Goal: Information Seeking & Learning: Learn about a topic

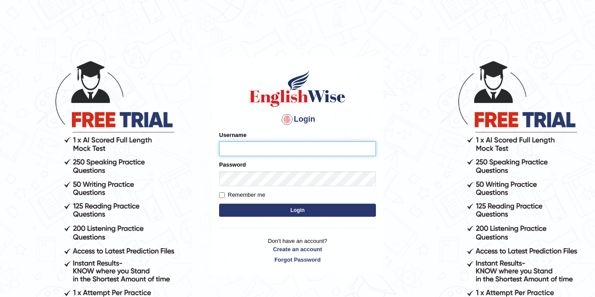
type input "Jolinaseva"
click at [303, 214] on button "Login" at bounding box center [297, 210] width 157 height 13
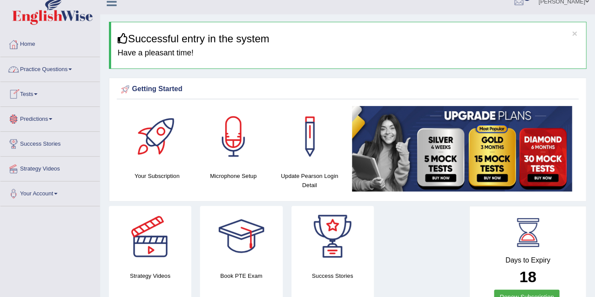
click at [61, 70] on link "Practice Questions" at bounding box center [49, 68] width 99 height 22
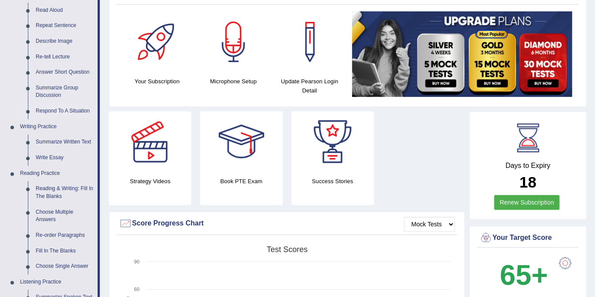
scroll to position [106, 0]
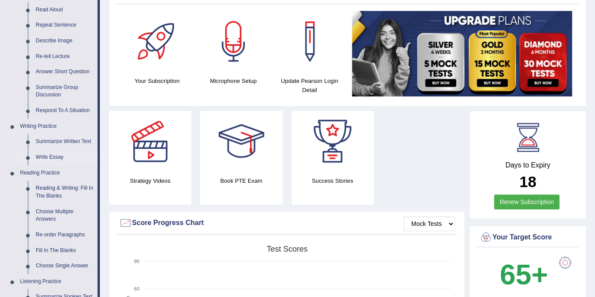
click at [54, 159] on link "Write Essay" at bounding box center [65, 158] width 66 height 16
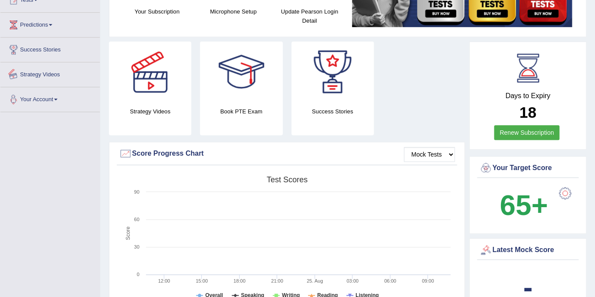
scroll to position [571, 0]
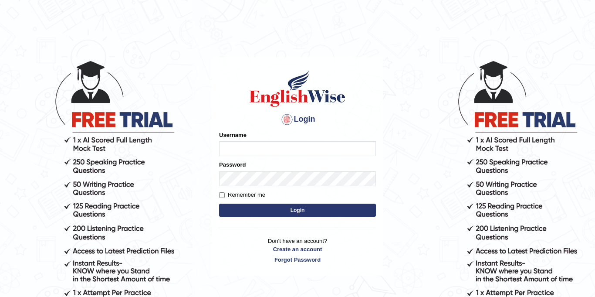
type input "Jolinaseva"
click at [304, 204] on button "Login" at bounding box center [297, 210] width 157 height 13
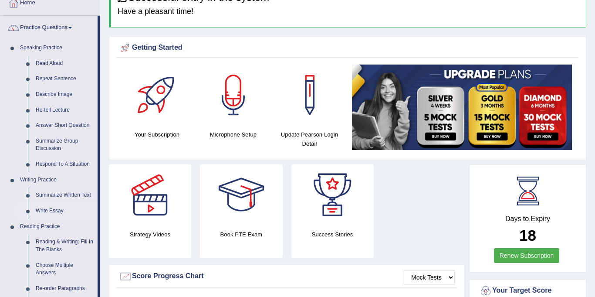
click at [46, 211] on link "Write Essay" at bounding box center [65, 211] width 66 height 16
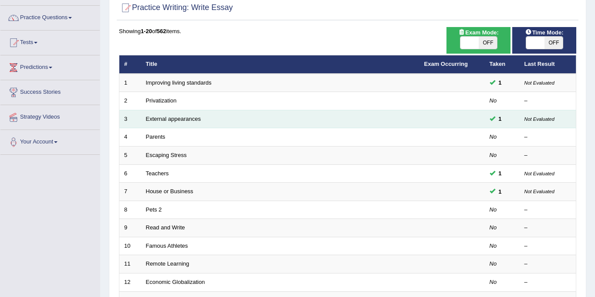
scroll to position [61, 0]
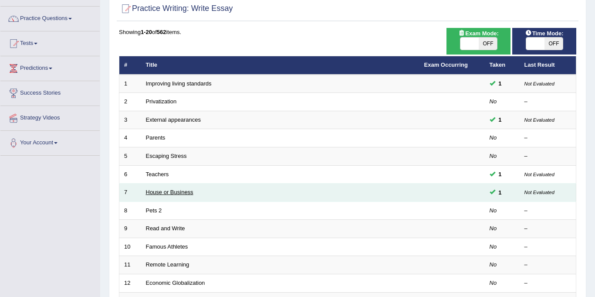
click at [161, 194] on link "House or Business" at bounding box center [170, 192] width 48 height 7
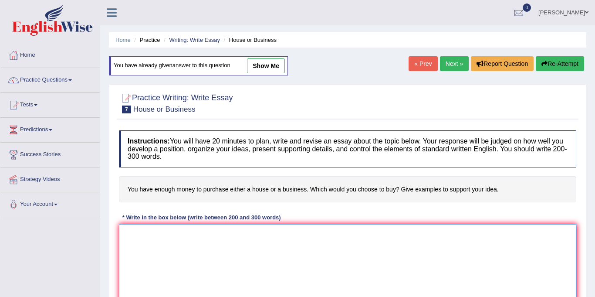
click at [210, 245] on textarea at bounding box center [348, 266] width 458 height 85
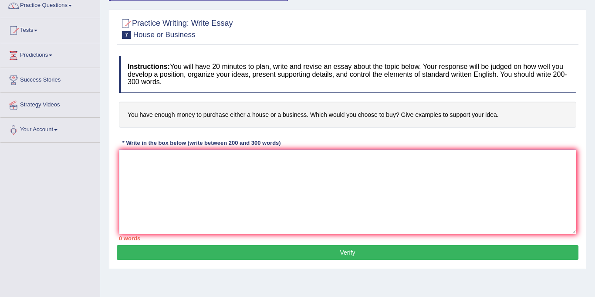
scroll to position [75, 0]
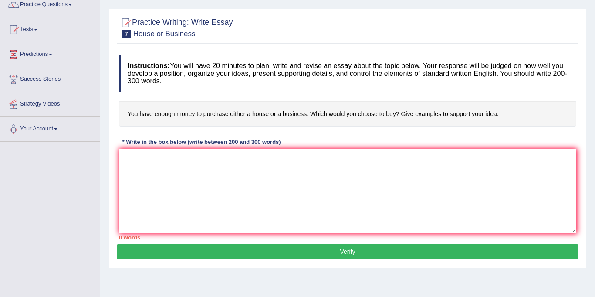
drag, startPoint x: 130, startPoint y: 19, endPoint x: 144, endPoint y: 46, distance: 30.6
click at [144, 46] on div "Practice Writing: Write Essay 7 House or Business Instructions: You will have 2…" at bounding box center [348, 138] width 478 height 259
drag, startPoint x: 123, startPoint y: 68, endPoint x: 150, endPoint y: 71, distance: 27.2
click at [156, 78] on h4 "Instructions: You will have 20 minutes to plan, write and revise an essay about…" at bounding box center [348, 73] width 458 height 37
drag, startPoint x: 127, startPoint y: 64, endPoint x: 165, endPoint y: 119, distance: 66.7
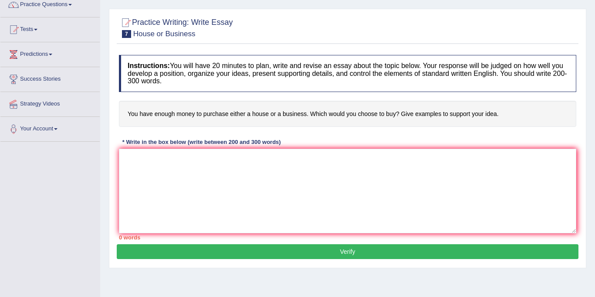
click at [173, 117] on div "Instructions: You will have 20 minutes to plan, write and revise an essay about…" at bounding box center [348, 148] width 462 height 194
drag, startPoint x: 129, startPoint y: 113, endPoint x: 218, endPoint y: 170, distance: 106.0
click at [220, 168] on div "Instructions: You will have 20 minutes to plan, write and revise an essay about…" at bounding box center [348, 148] width 462 height 194
click at [206, 175] on textarea at bounding box center [348, 191] width 458 height 85
drag, startPoint x: 128, startPoint y: 112, endPoint x: 252, endPoint y: 118, distance: 123.9
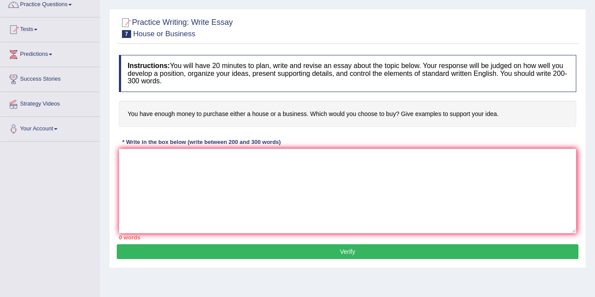
click at [251, 121] on h4 "You have enough money to purchase either a house or a business. Which would you…" at bounding box center [348, 114] width 458 height 27
click at [177, 171] on textarea at bounding box center [348, 191] width 458 height 85
paste textarea "If I had enough money to purchase either a house or a business, I would choose …"
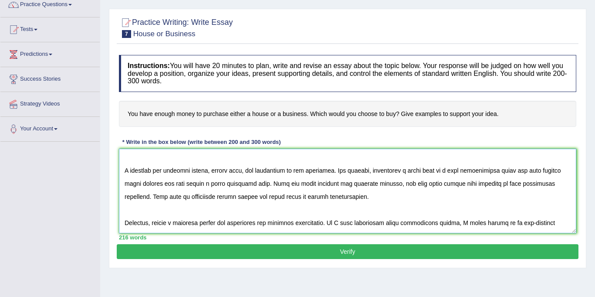
scroll to position [29, 0]
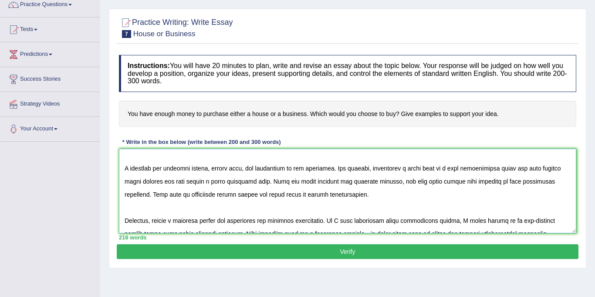
type textarea "If I had enough money to purchase either a house or a business, I would choose …"
click at [315, 254] on button "Verify" at bounding box center [348, 251] width 462 height 15
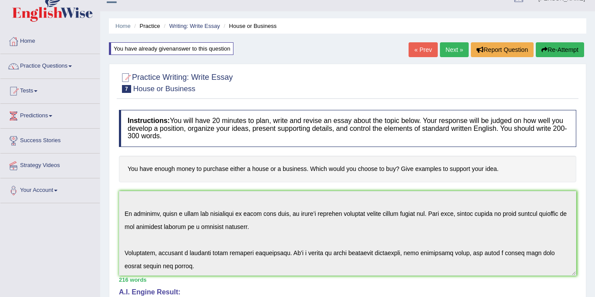
scroll to position [0, 0]
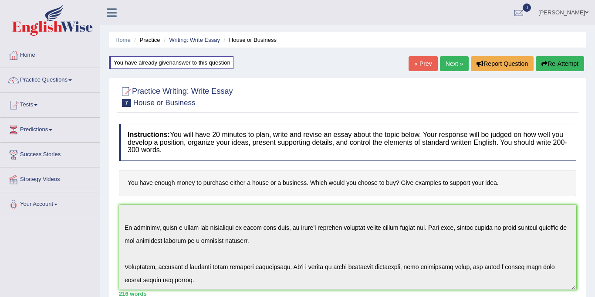
click at [449, 64] on link "Next »" at bounding box center [454, 63] width 29 height 15
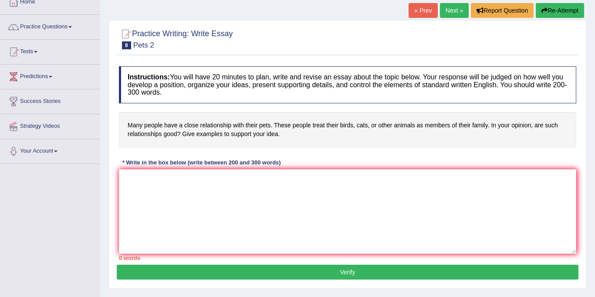
scroll to position [64, 0]
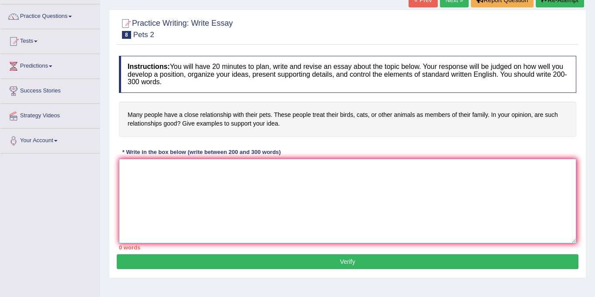
click at [176, 172] on textarea at bounding box center [348, 201] width 458 height 85
click at [153, 180] on textarea at bounding box center [348, 201] width 458 height 85
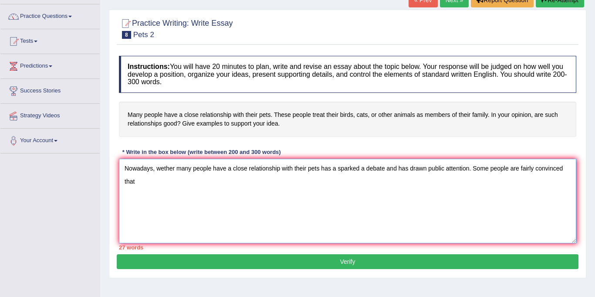
click at [142, 182] on textarea "Nowadays, wether many people have a close relationship with their pets has a sp…" at bounding box center [348, 201] width 458 height 85
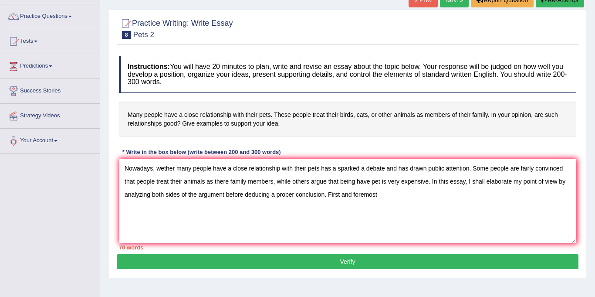
click at [392, 201] on textarea "Nowadays, wether many people have a close relationship with their pets has a sp…" at bounding box center [348, 201] width 458 height 85
drag, startPoint x: 125, startPoint y: 166, endPoint x: 548, endPoint y: 200, distance: 424.2
click at [553, 200] on textarea "Nowadays, wether many people have a close relationship with their pets has a sp…" at bounding box center [348, 201] width 458 height 85
click at [551, 196] on textarea "Nowadays, wether many people have a close relationship with their pets has a sp…" at bounding box center [348, 201] width 458 height 85
drag, startPoint x: 532, startPoint y: 195, endPoint x: 537, endPoint y: 194, distance: 5.4
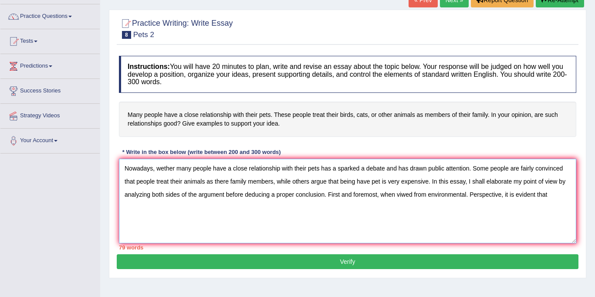
click at [533, 194] on textarea "Nowadays, wether many people have a close relationship with their pets has a sp…" at bounding box center [348, 201] width 458 height 85
click at [552, 193] on textarea "Nowadays, wether many people have a close relationship with their pets has a sp…" at bounding box center [348, 201] width 458 height 85
click at [291, 119] on h4 "Many people have a close relationship with their pets. These people treat their…" at bounding box center [348, 119] width 458 height 35
click at [549, 195] on textarea "Nowadays, wether many people have a close relationship with their pets has a sp…" at bounding box center [348, 201] width 458 height 85
click at [528, 199] on textarea "Nowadays, wether many people have a close relationship with their pets has a sp…" at bounding box center [348, 201] width 458 height 85
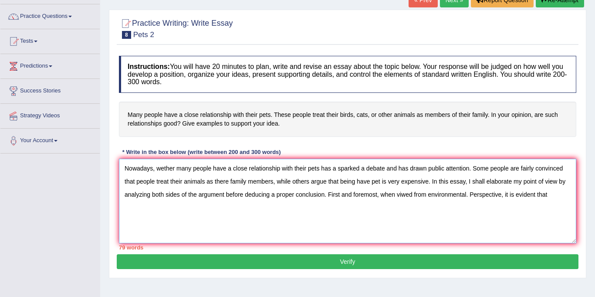
click at [246, 186] on textarea "Nowadays, wether many people have a close relationship with their pets has a sp…" at bounding box center [348, 201] width 458 height 85
click at [227, 124] on h4 "Many people have a close relationship with their pets. These people treat their…" at bounding box center [348, 119] width 458 height 35
click at [546, 186] on textarea "Nowadays, wether many people have a close relationship with their pets has a sp…" at bounding box center [348, 201] width 458 height 85
click at [558, 195] on textarea "Nowadays, wether many people have a close relationship with their pets has a sp…" at bounding box center [348, 201] width 458 height 85
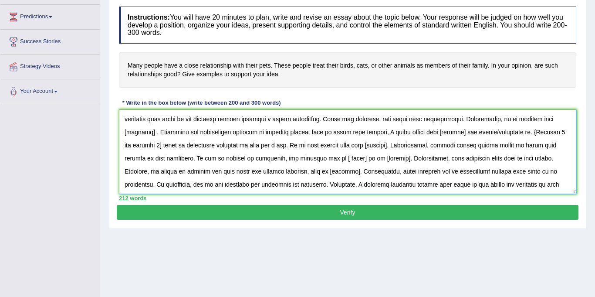
scroll to position [130, 0]
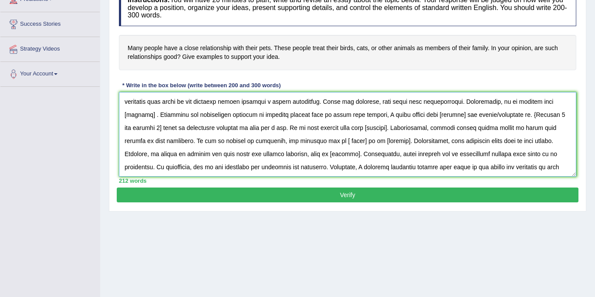
drag, startPoint x: 124, startPoint y: 211, endPoint x: 562, endPoint y: 167, distance: 440.3
click at [562, 167] on textarea at bounding box center [348, 134] width 458 height 85
type textarea "Nowadays, wether many people have a close relationship with their pets has a sp…"
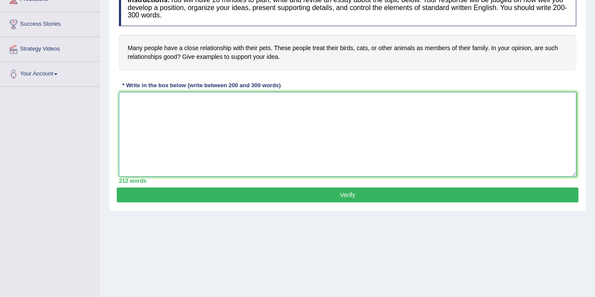
scroll to position [0, 0]
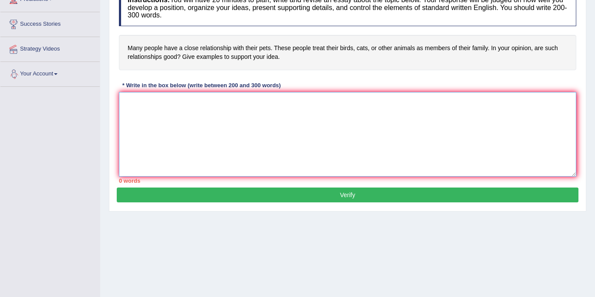
paste textarea "Nowadays, whether people have a close relationship with their pets has sparked …"
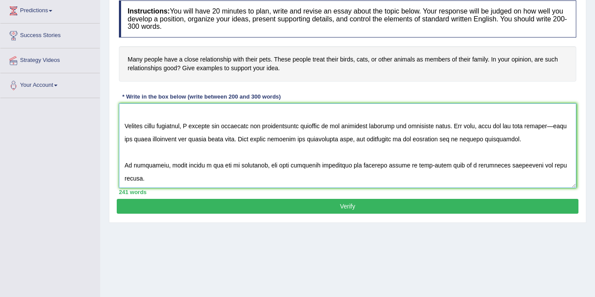
scroll to position [119, 0]
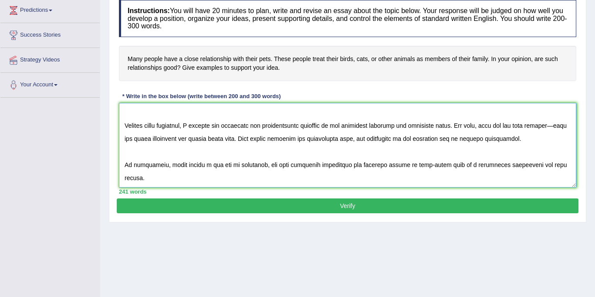
type textarea "Nowadays, whether people have a close relationship with their pets has sparked …"
click at [320, 206] on button "Verify" at bounding box center [348, 205] width 462 height 15
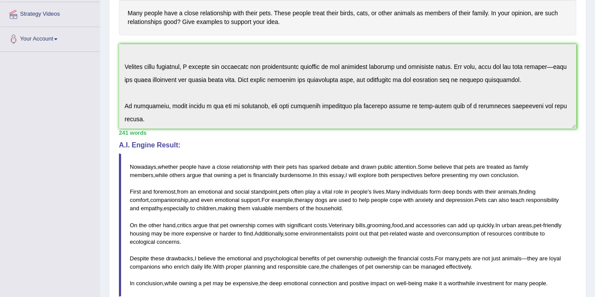
scroll to position [195, 0]
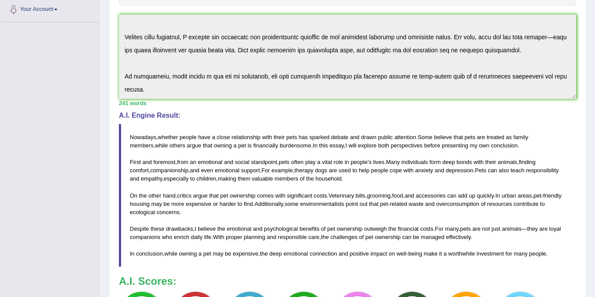
click at [197, 157] on blockquote "Nowadays , whether people have a close relationship with their pets has sparked…" at bounding box center [348, 195] width 458 height 143
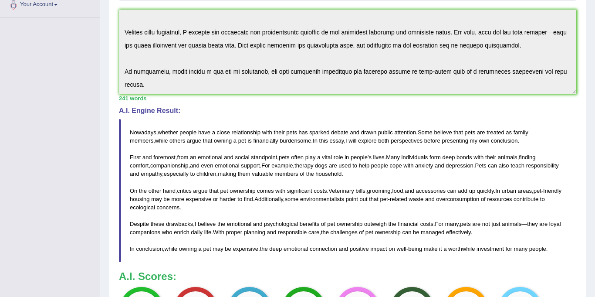
scroll to position [211, 0]
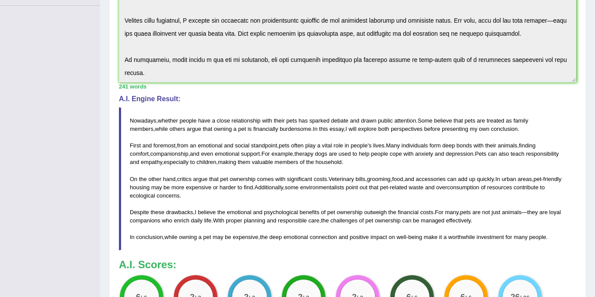
click at [246, 175] on blockquote "Nowadays , whether people have a close relationship with their pets has sparked…" at bounding box center [348, 178] width 458 height 143
click at [243, 177] on span "ownership" at bounding box center [243, 179] width 26 height 7
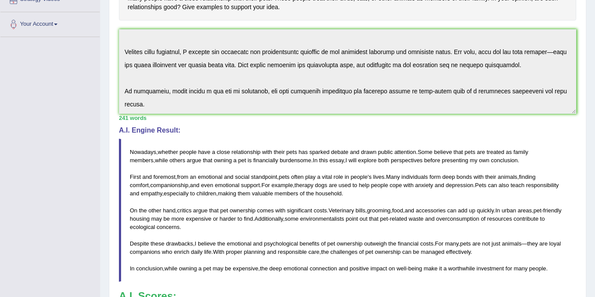
scroll to position [180, 0]
click at [244, 176] on span "social" at bounding box center [242, 177] width 14 height 7
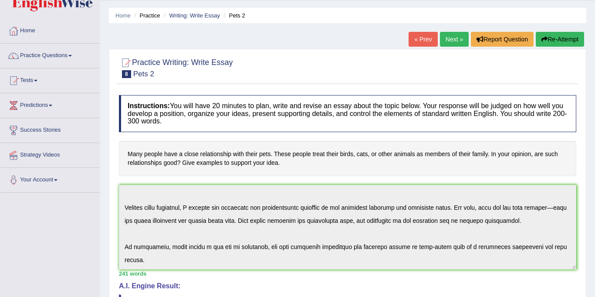
scroll to position [21, 0]
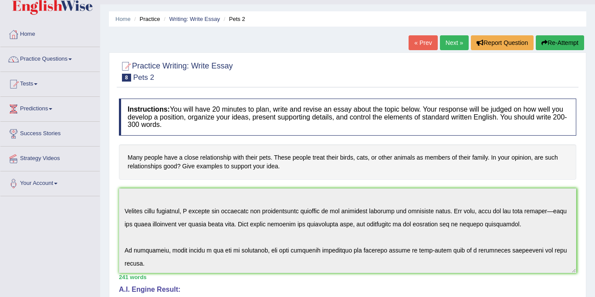
click at [445, 41] on link "Next »" at bounding box center [454, 42] width 29 height 15
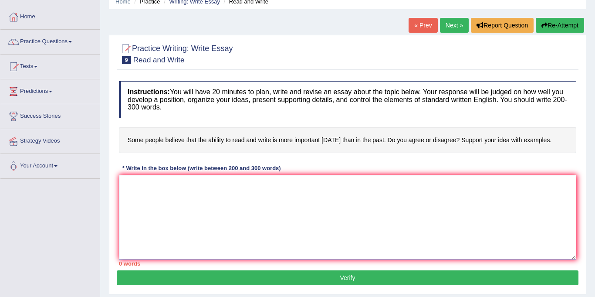
click at [299, 193] on textarea at bounding box center [348, 217] width 458 height 85
click at [224, 196] on textarea at bounding box center [348, 217] width 458 height 85
drag, startPoint x: 127, startPoint y: 138, endPoint x: 138, endPoint y: 198, distance: 61.2
click at [139, 198] on div "Instructions: You will have 20 minutes to plan, write and revise an essay about…" at bounding box center [348, 174] width 462 height 194
click at [136, 197] on textarea at bounding box center [348, 217] width 458 height 85
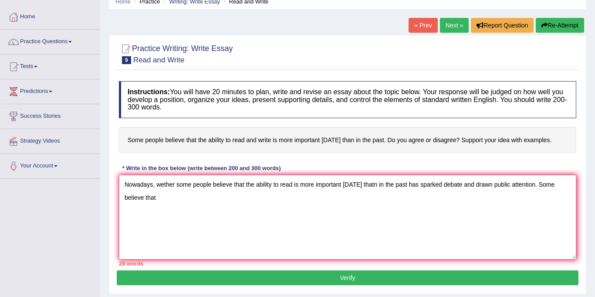
click at [148, 201] on textarea "Nowadays, wether some people believe that the ability to read is more important…" at bounding box center [348, 217] width 458 height 85
drag, startPoint x: 372, startPoint y: 187, endPoint x: 377, endPoint y: 184, distance: 5.7
click at [372, 187] on textarea "Nowadays, wether some people believe that the ability to read is more important…" at bounding box center [348, 217] width 458 height 85
click at [141, 200] on textarea "Nowadays, wether some people believe that the ability to read is more important…" at bounding box center [348, 217] width 458 height 85
click at [148, 201] on textarea "Nowadays, wether some people believe that the ability to read is more important…" at bounding box center [348, 217] width 458 height 85
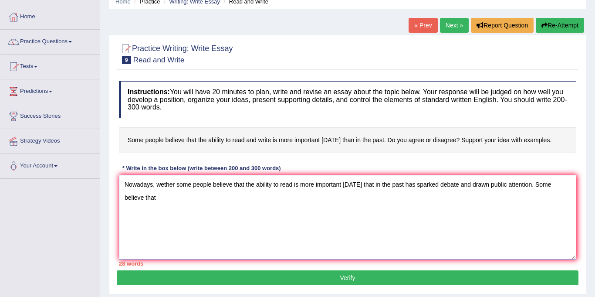
click at [157, 199] on textarea "Nowadays, wether some people believe that the ability to read is more important…" at bounding box center [348, 217] width 458 height 85
drag, startPoint x: 124, startPoint y: 138, endPoint x: 163, endPoint y: 142, distance: 39.4
click at [163, 142] on h4 "Some people believe that the ability to read and write is more important [DATE]…" at bounding box center [348, 140] width 458 height 27
drag, startPoint x: 151, startPoint y: 197, endPoint x: 154, endPoint y: 201, distance: 4.6
click at [151, 197] on textarea "Nowadays, wether some people believe that the ability to read is more important…" at bounding box center [348, 217] width 458 height 85
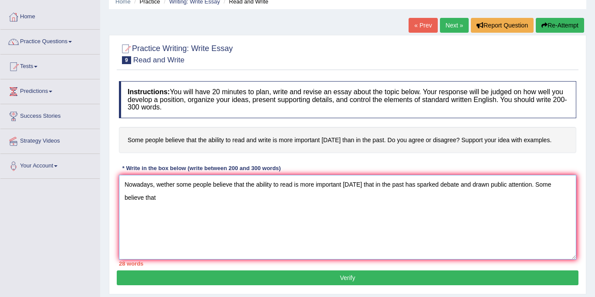
click at [158, 185] on textarea "Nowadays, wether some people believe that the ability to read is more important…" at bounding box center [348, 217] width 458 height 85
click at [153, 185] on textarea "Nowadays, wether some people believe that the ability to read is more important…" at bounding box center [348, 217] width 458 height 85
click at [155, 184] on textarea "Nowadays, wether some people believe that the ability to read is more important…" at bounding box center [348, 217] width 458 height 85
click at [163, 200] on textarea "Nowadays,I agree wether some people believe that the ability to read is more im…" at bounding box center [348, 217] width 458 height 85
click at [157, 195] on textarea "Nowadays,I agree wether some people believe that the ability to read is more im…" at bounding box center [348, 217] width 458 height 85
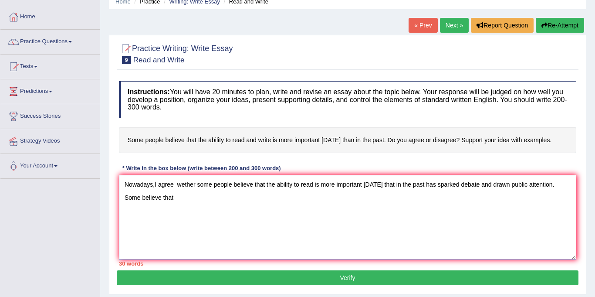
click at [168, 196] on textarea "Nowadays,I agree wether some people believe that the ability to read is more im…" at bounding box center [348, 217] width 458 height 85
click at [172, 202] on textarea "Nowadays,I agree wether some people believe that the ability to read is more im…" at bounding box center [348, 217] width 458 height 85
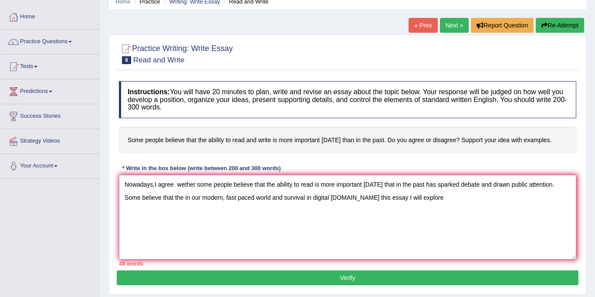
click at [357, 198] on textarea "Nowadays,I agree wether some people believe that the ability to read is more im…" at bounding box center [348, 217] width 458 height 85
click at [399, 197] on textarea "Nowadays,I agree wether some people believe that the ability to read is more im…" at bounding box center [348, 217] width 458 height 85
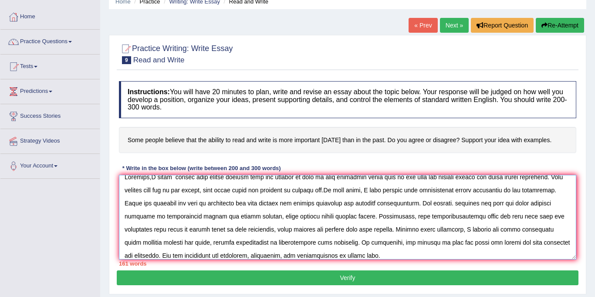
scroll to position [13, 0]
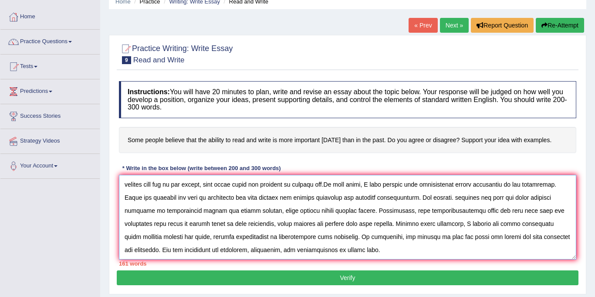
type textarea "Nowadays,I agree wether some people believe that the ability to read is more im…"
click at [527, 272] on button "Verify" at bounding box center [348, 277] width 462 height 15
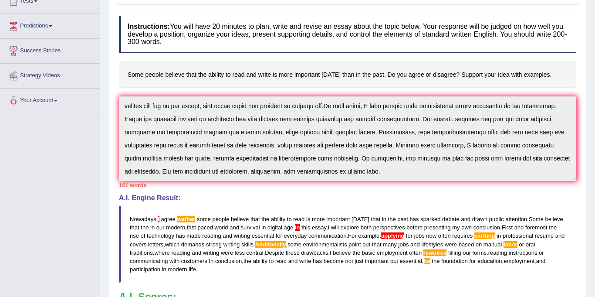
scroll to position [0, 0]
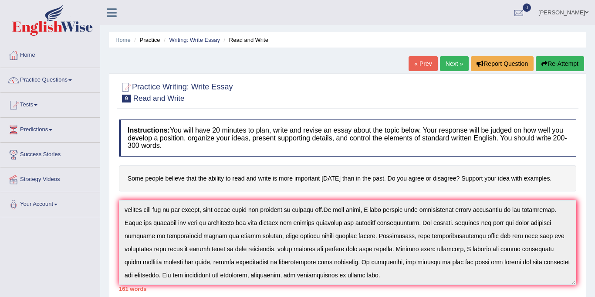
click at [456, 64] on link "Next »" at bounding box center [454, 63] width 29 height 15
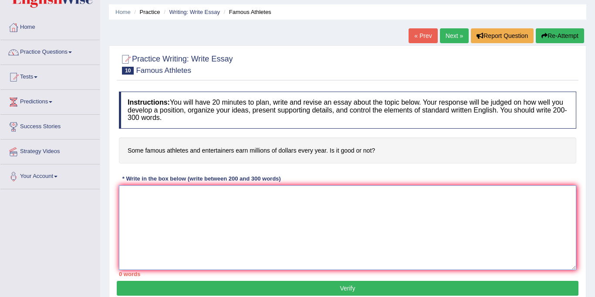
click at [190, 224] on textarea at bounding box center [348, 227] width 458 height 85
click at [160, 197] on textarea "Nowadays, wether" at bounding box center [348, 227] width 458 height 85
click at [184, 196] on textarea "Nowadays, whether" at bounding box center [348, 227] width 458 height 85
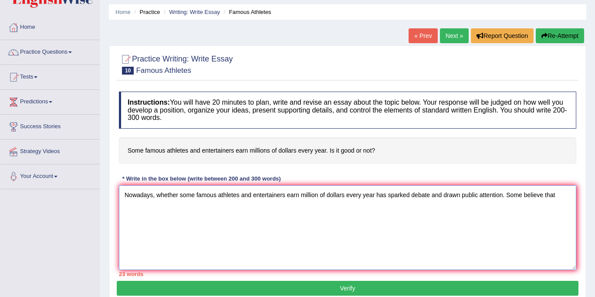
type textarea "Nowadays, whether some famous athletes and entertainers earn million of dollars…"
